Goal: Unclear

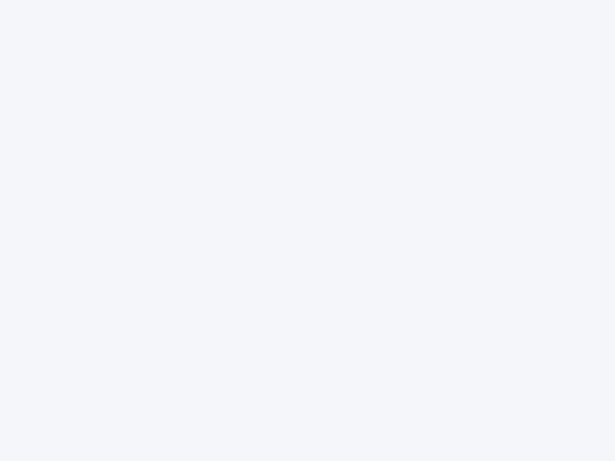
click at [308, 231] on div at bounding box center [307, 230] width 615 height 461
